Goal: Entertainment & Leisure: Consume media (video, audio)

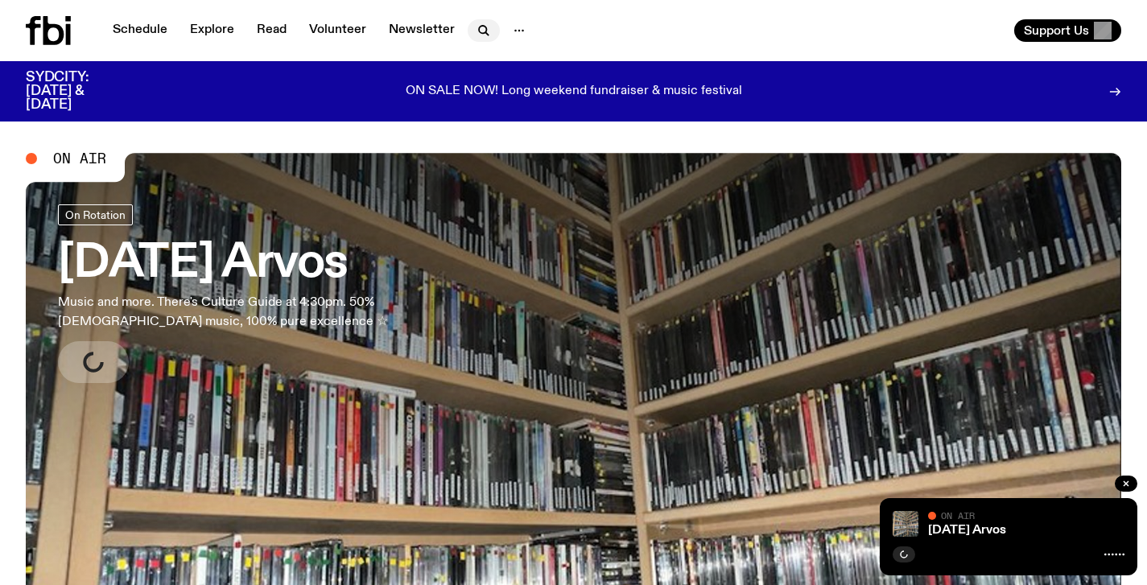
click at [484, 28] on icon "button" at bounding box center [483, 30] width 19 height 19
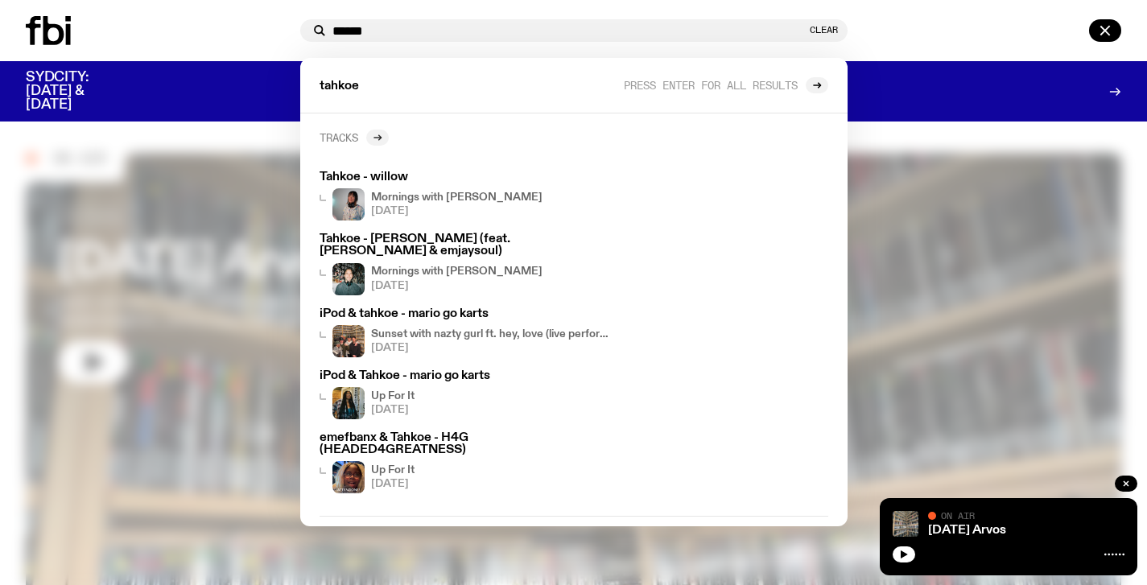
type input "******"
click at [377, 136] on icon at bounding box center [378, 138] width 10 height 10
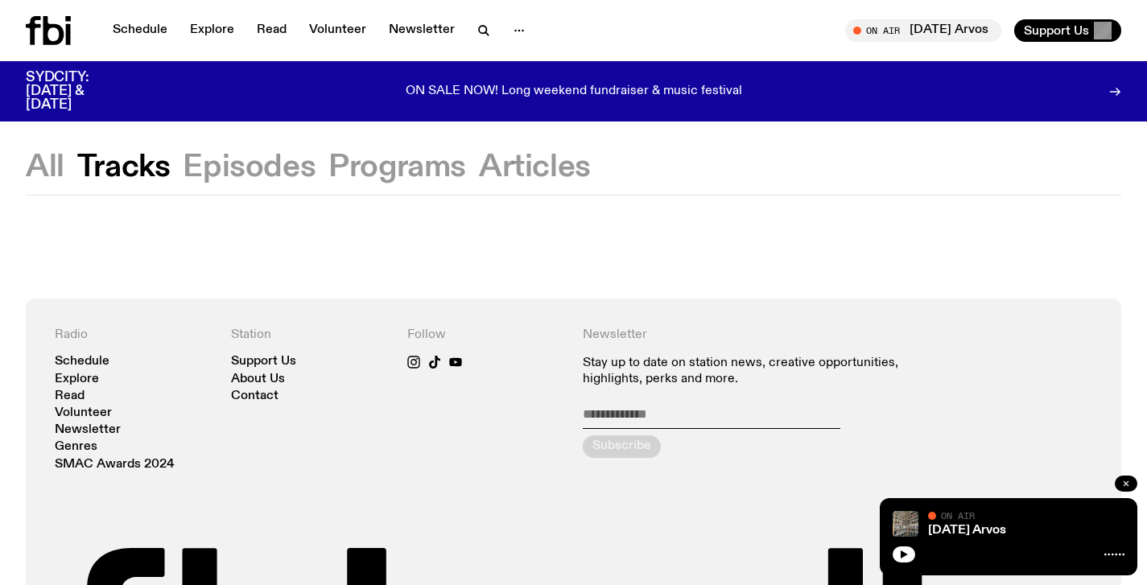
click at [1136, 481] on button "button" at bounding box center [1125, 484] width 23 height 16
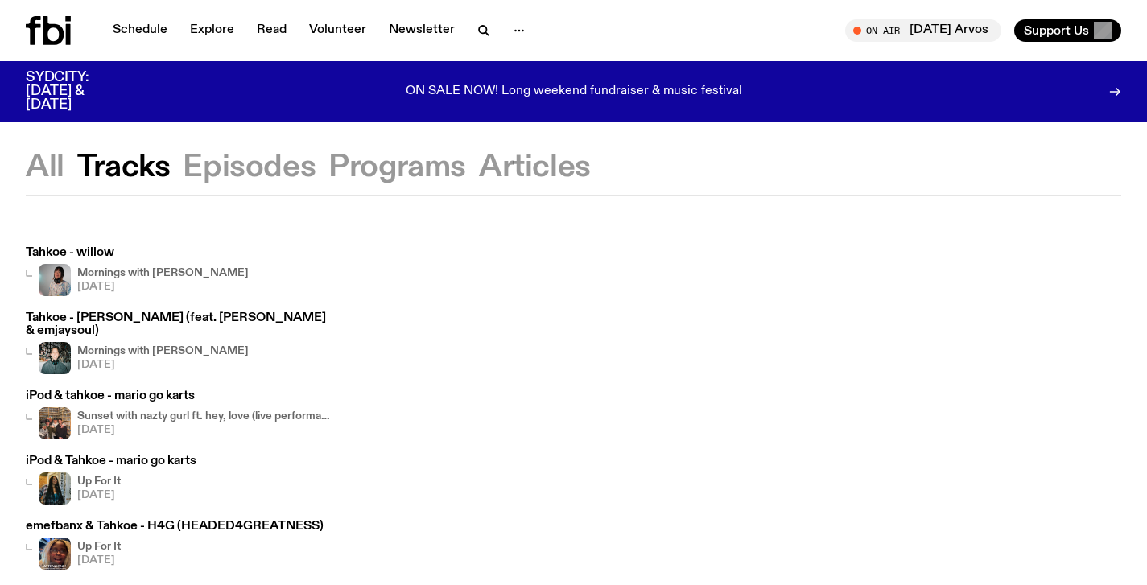
click at [51, 27] on icon at bounding box center [53, 30] width 21 height 29
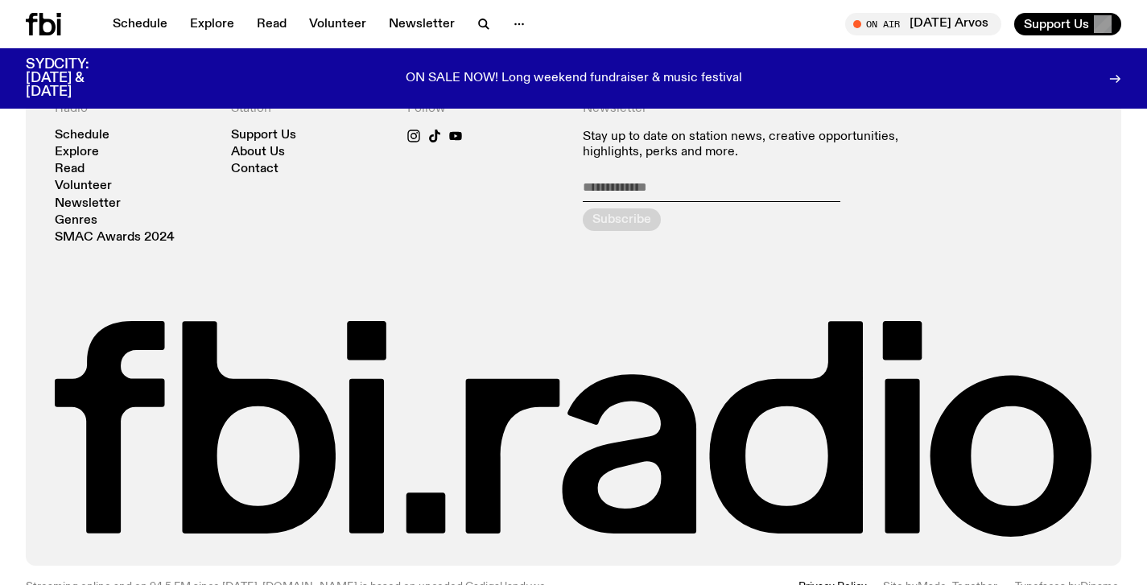
scroll to position [3560, 0]
